Goal: Transaction & Acquisition: Download file/media

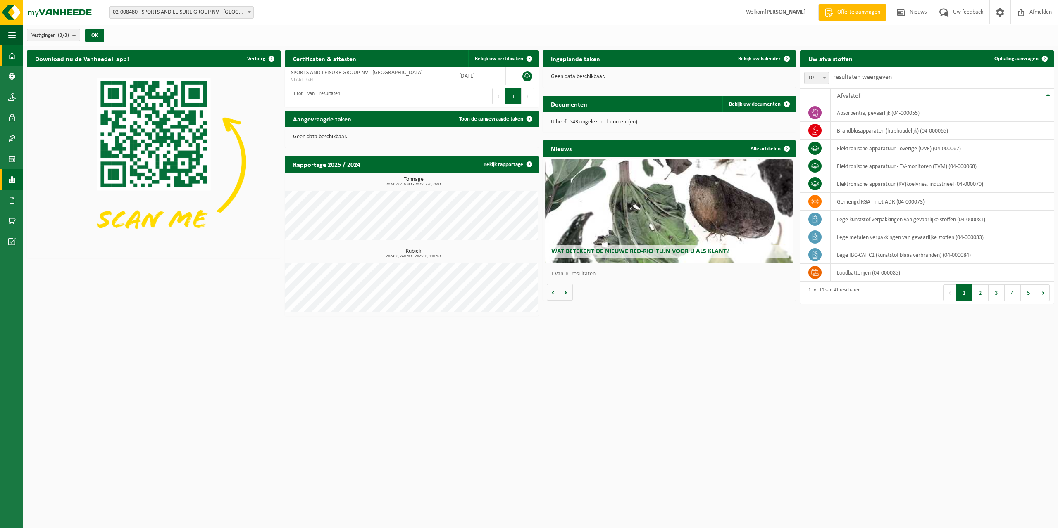
click at [13, 180] on span at bounding box center [11, 179] width 7 height 21
click at [67, 193] on span "In lijstvorm" at bounding box center [62, 198] width 29 height 16
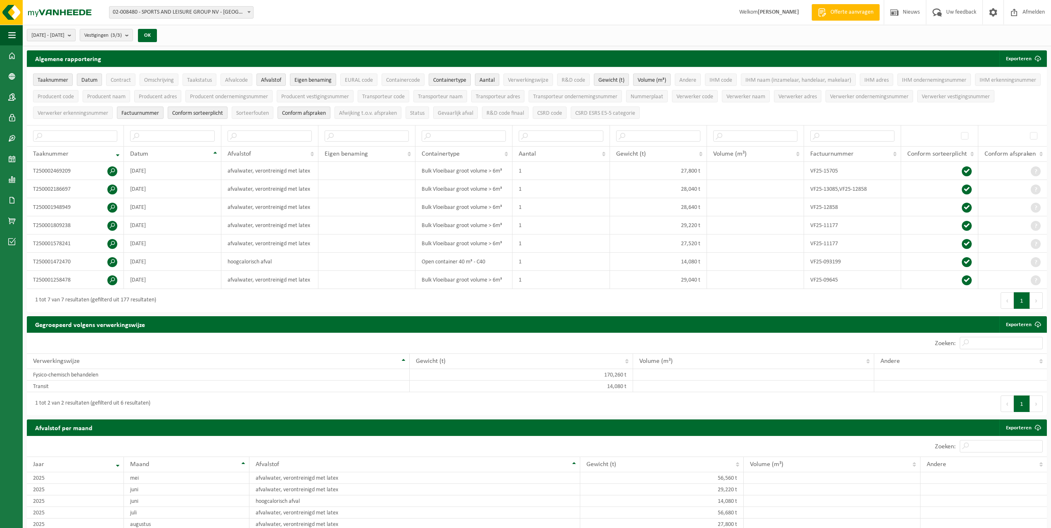
click at [75, 38] on b "submit" at bounding box center [71, 35] width 7 height 12
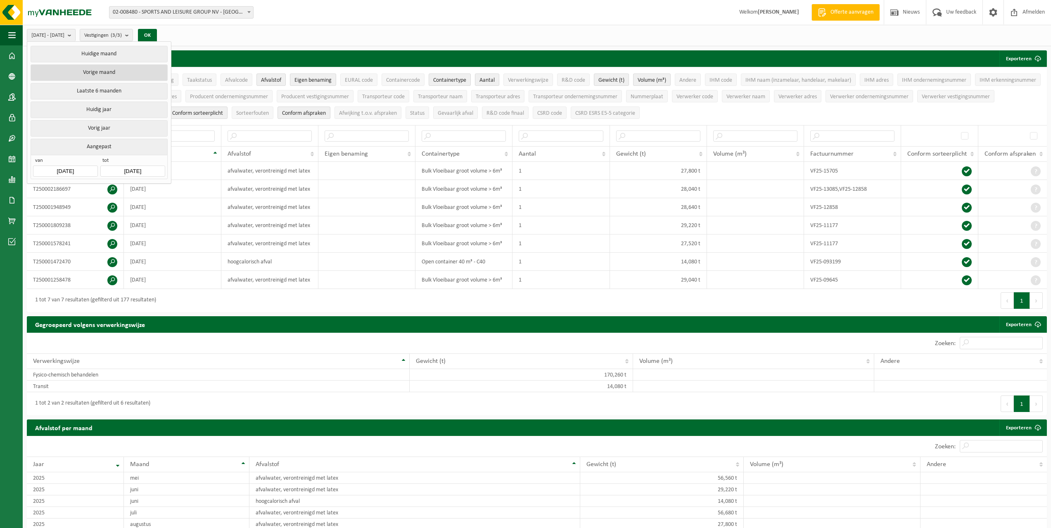
click at [92, 71] on button "Vorige maand" at bounding box center [99, 72] width 137 height 17
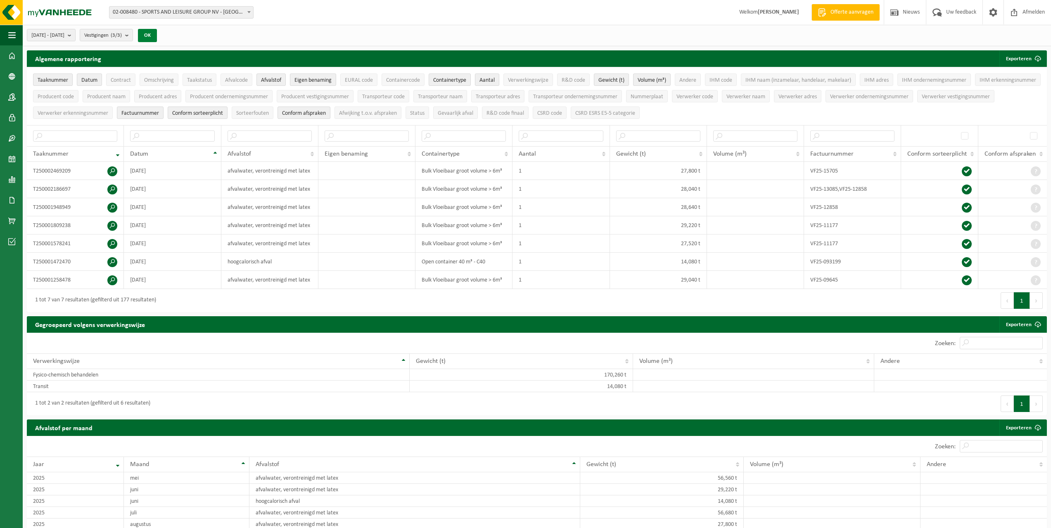
click at [157, 36] on button "OK" at bounding box center [147, 35] width 19 height 13
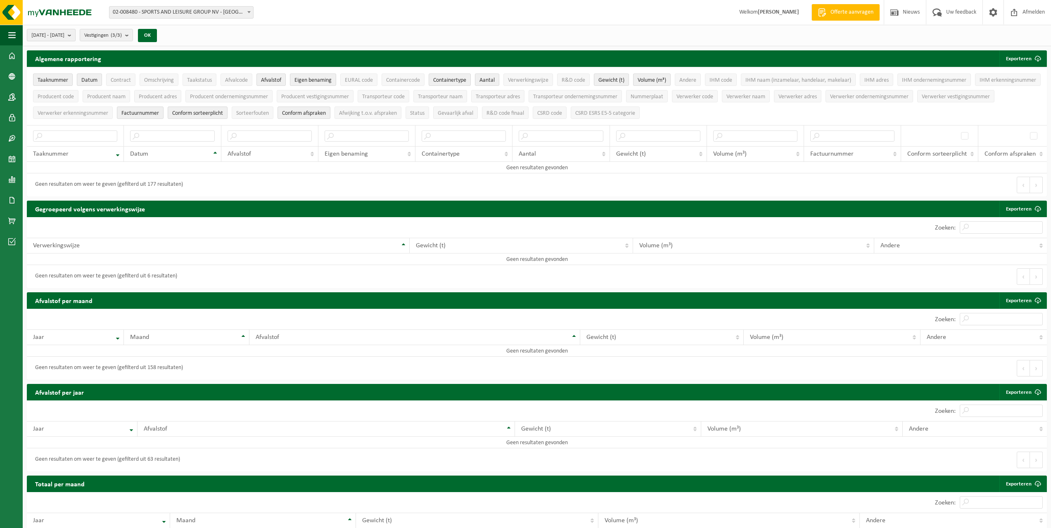
click at [75, 33] on b "submit" at bounding box center [71, 35] width 7 height 12
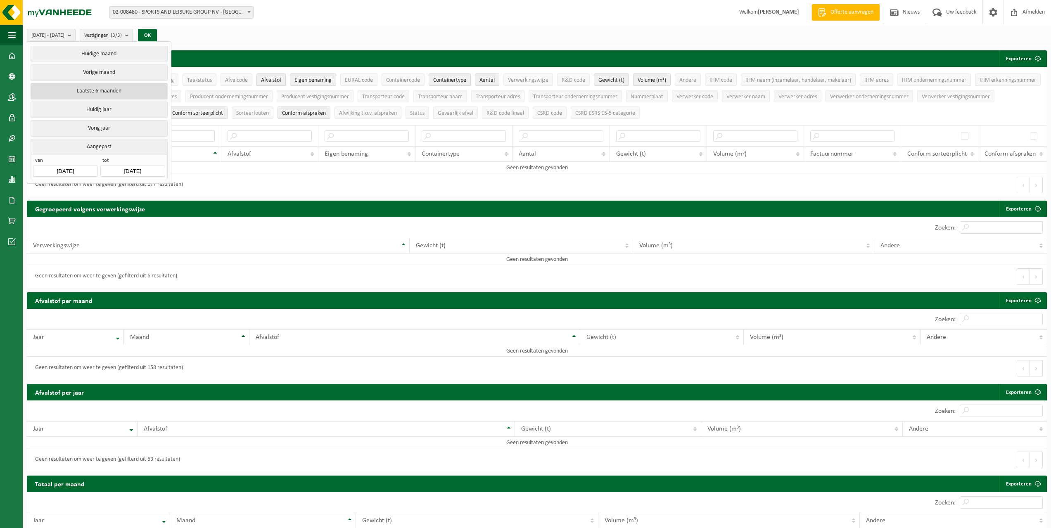
click at [94, 88] on button "Laatste 6 maanden" at bounding box center [99, 91] width 137 height 17
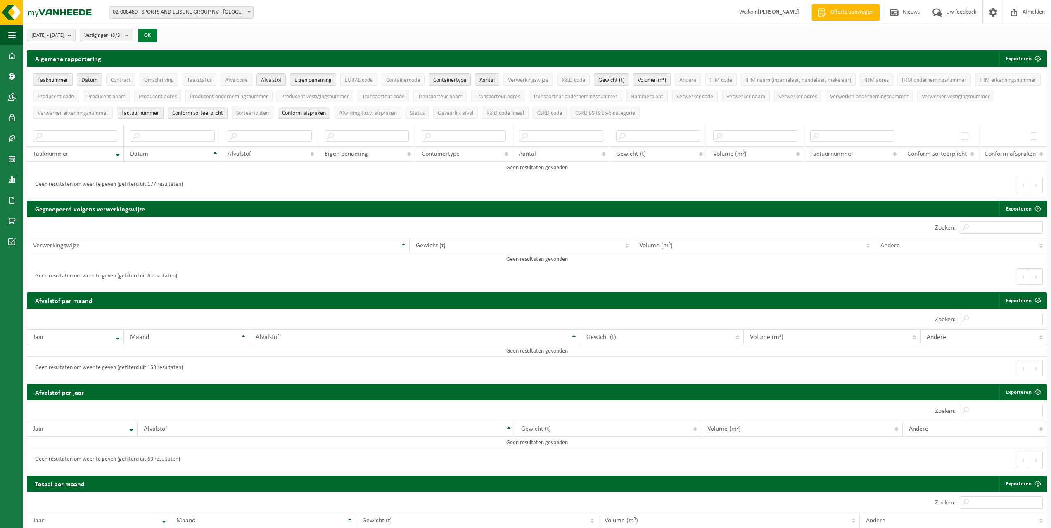
click at [157, 35] on button "OK" at bounding box center [147, 35] width 19 height 13
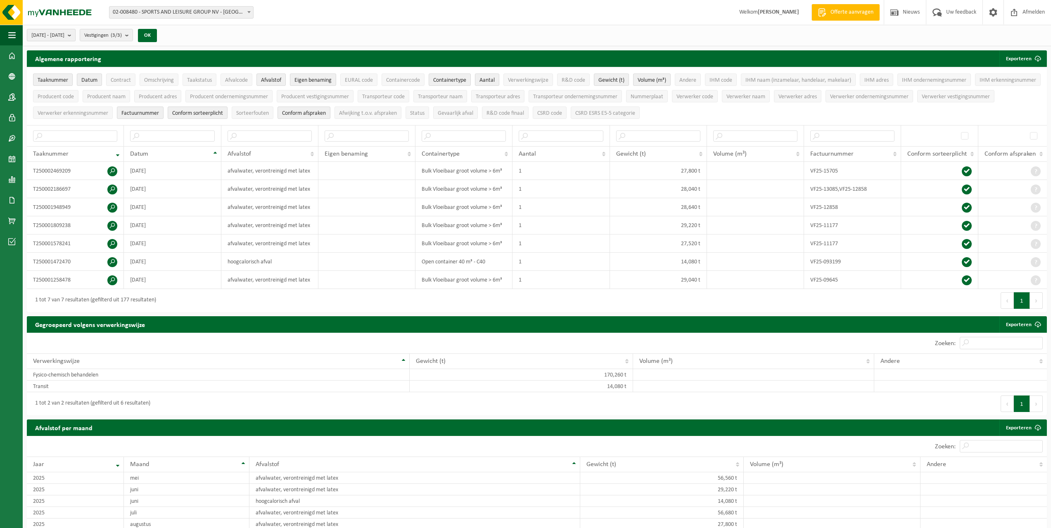
click at [75, 37] on b "submit" at bounding box center [71, 35] width 7 height 12
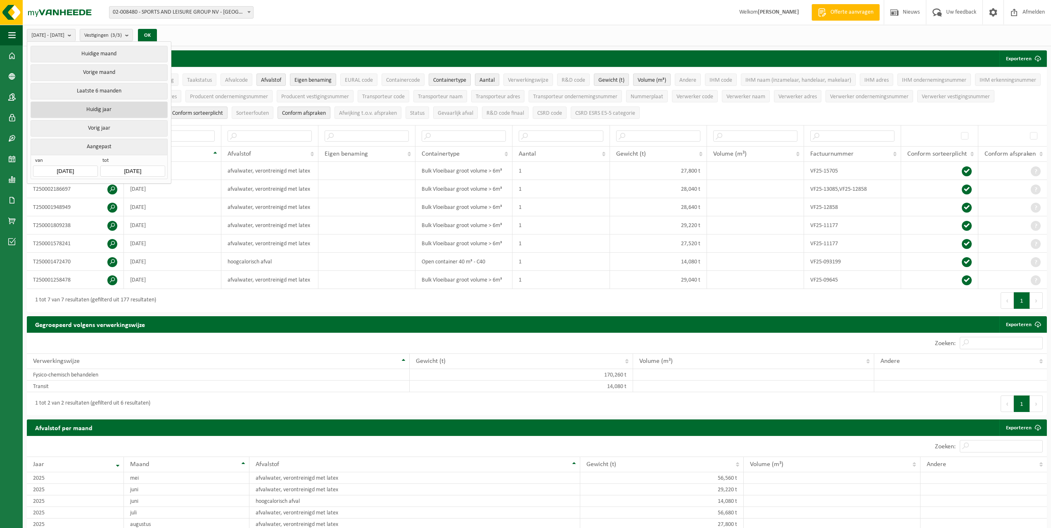
click at [91, 108] on button "Huidig jaar" at bounding box center [99, 110] width 137 height 17
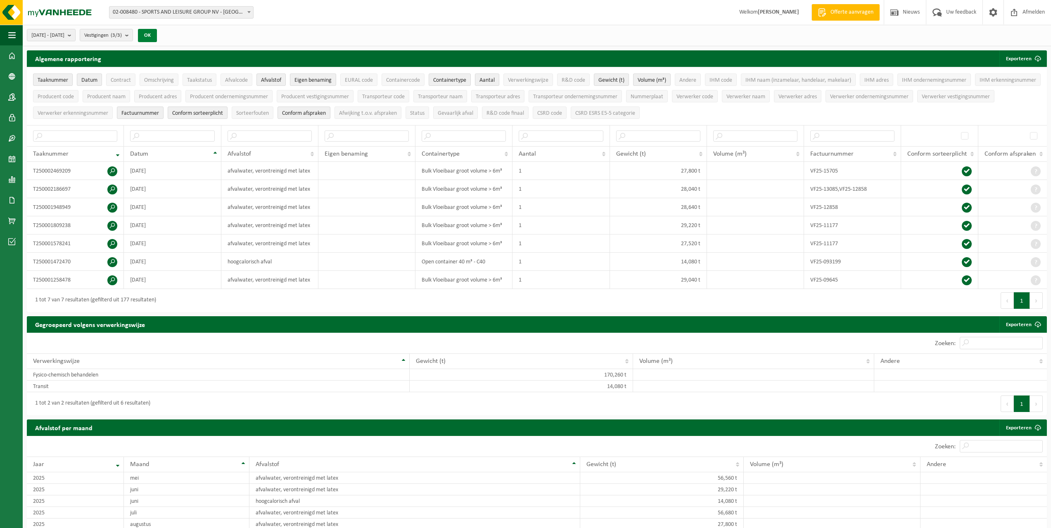
click at [157, 37] on button "OK" at bounding box center [147, 35] width 19 height 13
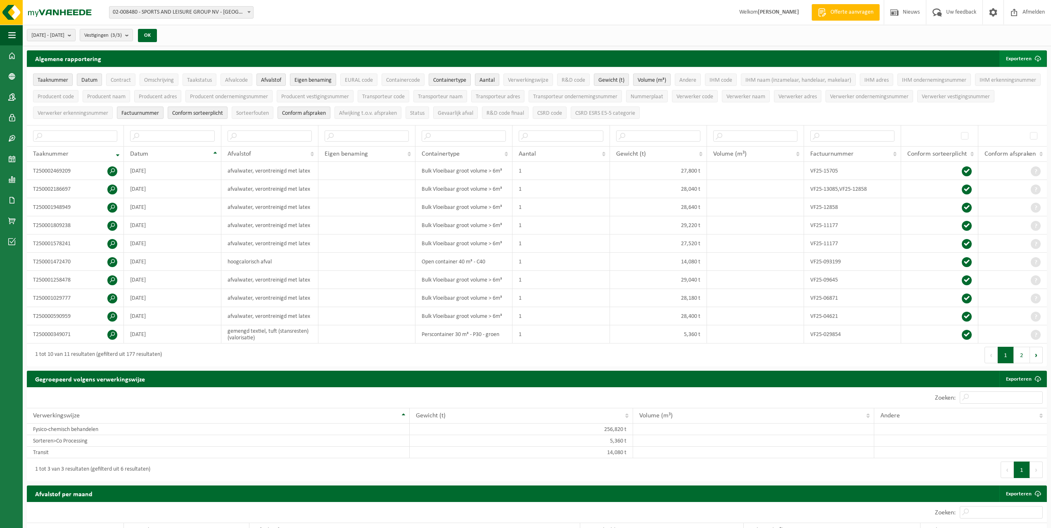
click at [1014, 60] on button "Exporteren" at bounding box center [1023, 58] width 47 height 17
click at [1011, 90] on link "Alle beschikbare kolommen" at bounding box center [1008, 91] width 75 height 17
